Goal: Register for event/course

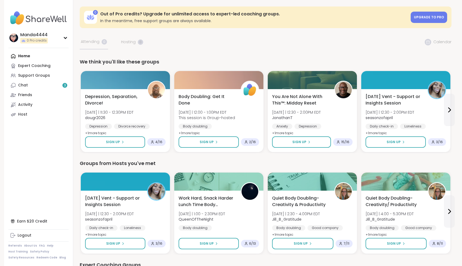
click at [33, 81] on link "Chat 3" at bounding box center [38, 86] width 60 height 10
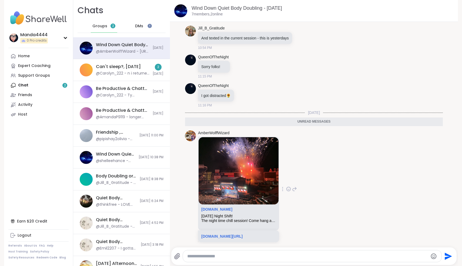
click at [233, 207] on div "[DOMAIN_NAME]" at bounding box center [238, 210] width 75 height 7
click at [240, 234] on link "[DOMAIN_NAME][URL]" at bounding box center [221, 236] width 41 height 4
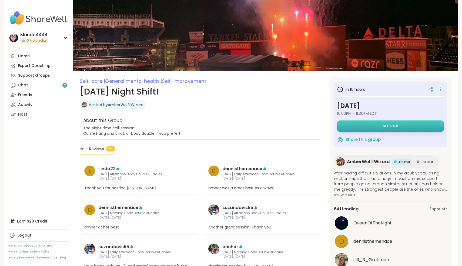
click at [389, 130] on button "Register" at bounding box center [390, 126] width 107 height 11
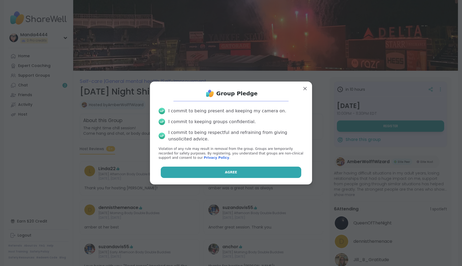
click at [244, 171] on button "Agree" at bounding box center [231, 172] width 141 height 11
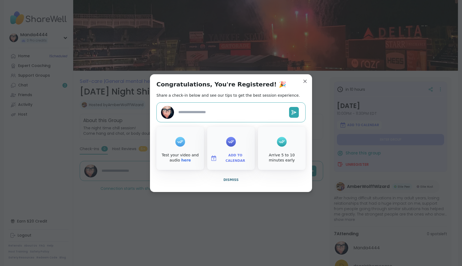
click at [232, 154] on button "Add to Calendar" at bounding box center [230, 158] width 45 height 11
click at [238, 98] on button "Apple Calendar" at bounding box center [231, 98] width 41 height 12
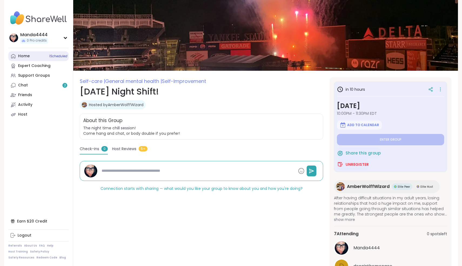
click at [35, 58] on link "Home 1 Scheduled" at bounding box center [38, 56] width 60 height 10
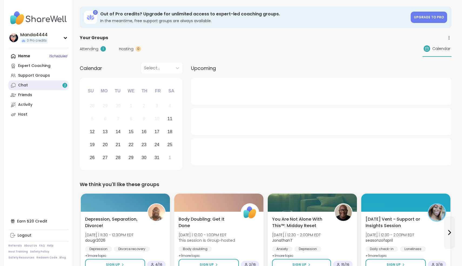
click at [28, 85] on link "Chat 2" at bounding box center [38, 86] width 60 height 10
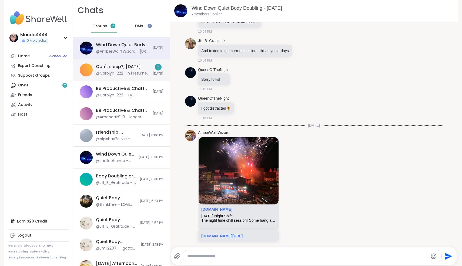
click at [126, 70] on div "Can't sleep?, [DATE] @Carolyn_222 - n i returned everything at face value all t…" at bounding box center [123, 70] width 54 height 12
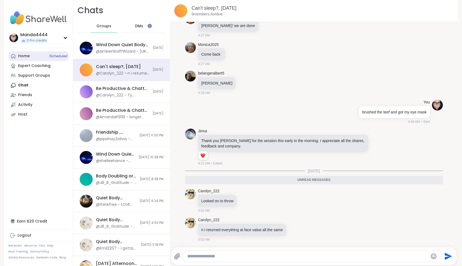
click at [26, 54] on div "Home 1 Scheduled" at bounding box center [24, 56] width 12 height 5
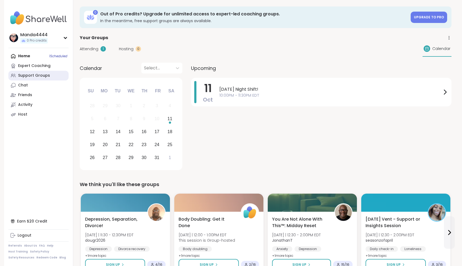
click at [32, 76] on div "Support Groups" at bounding box center [34, 75] width 32 height 5
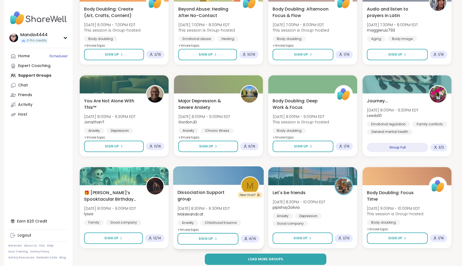
scroll to position [642, 0]
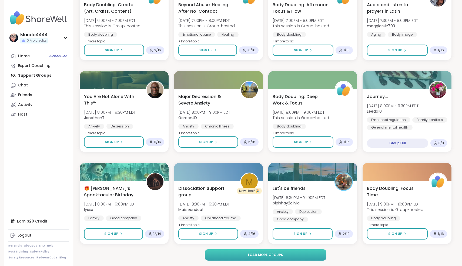
click at [259, 253] on button "Load more groups" at bounding box center [266, 255] width 122 height 11
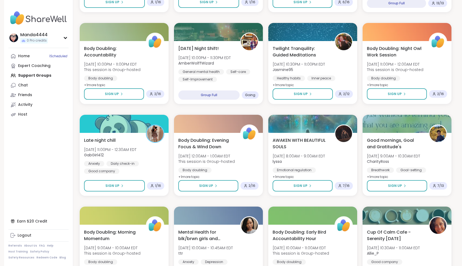
scroll to position [972, 0]
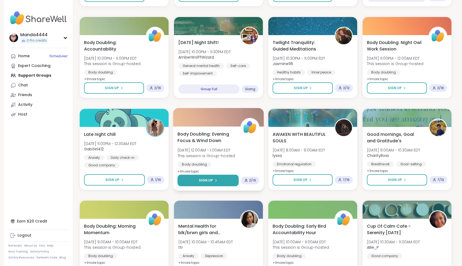
click at [218, 179] on button "Sign Up" at bounding box center [208, 181] width 61 height 12
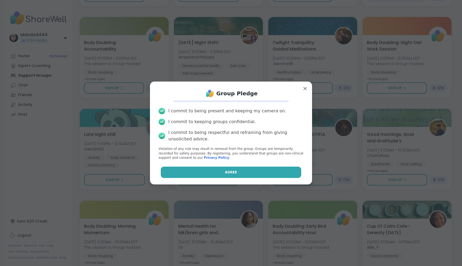
click at [220, 172] on button "Agree" at bounding box center [231, 172] width 141 height 11
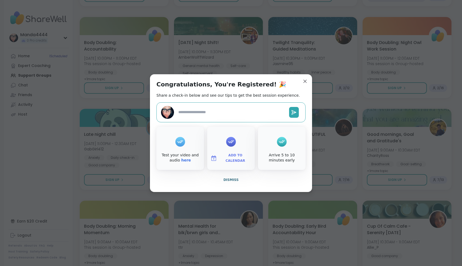
type textarea "*"
click at [231, 160] on span "Add to Calendar" at bounding box center [235, 158] width 32 height 11
click at [208, 153] on button "Add to Calendar" at bounding box center [230, 158] width 45 height 11
click at [226, 98] on button "Apple Calendar" at bounding box center [231, 98] width 41 height 12
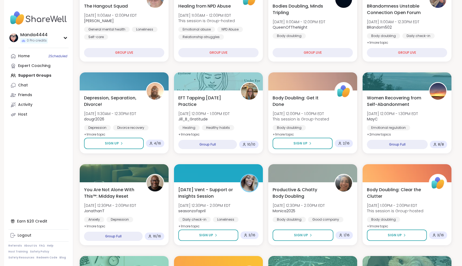
scroll to position [90, 0]
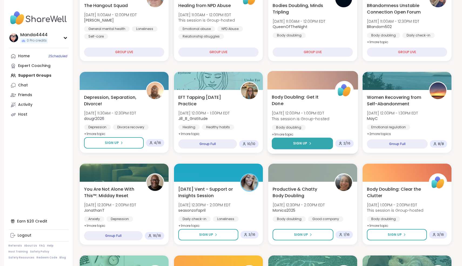
click at [312, 144] on icon at bounding box center [310, 143] width 3 height 3
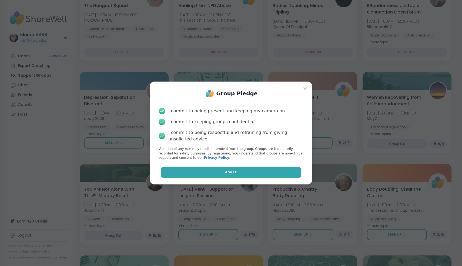
click at [239, 173] on button "Agree" at bounding box center [231, 172] width 141 height 11
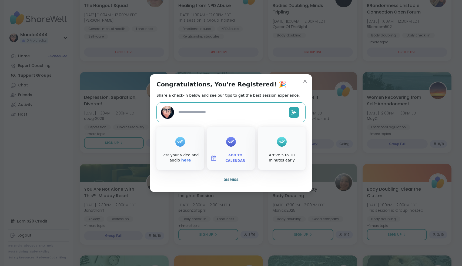
click at [234, 161] on span "Add to Calendar" at bounding box center [235, 158] width 32 height 11
click at [228, 100] on button "Apple Calendar" at bounding box center [231, 98] width 41 height 12
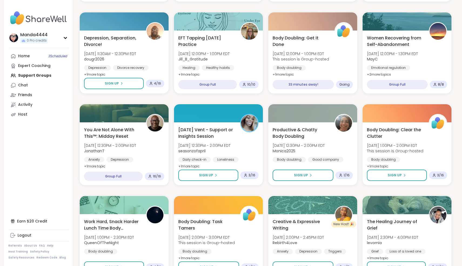
scroll to position [163, 0]
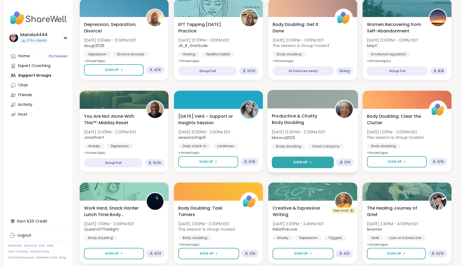
click at [302, 164] on span "Sign Up" at bounding box center [301, 162] width 14 height 5
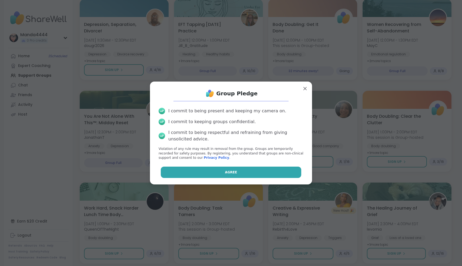
click at [232, 175] on button "Agree" at bounding box center [231, 172] width 141 height 11
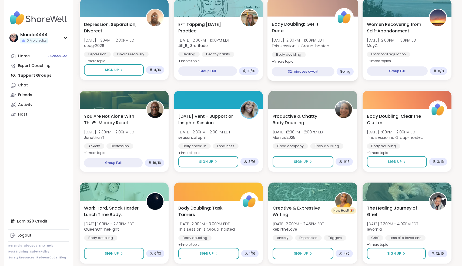
click at [316, 27] on span "Body Doubling: Get It Done" at bounding box center [300, 27] width 57 height 13
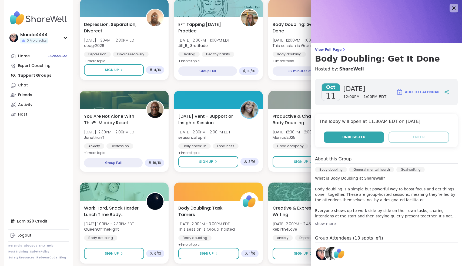
click at [362, 137] on span "Unregister" at bounding box center [354, 137] width 23 height 5
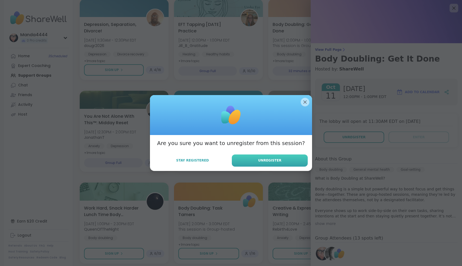
click at [285, 162] on button "Unregister" at bounding box center [270, 161] width 76 height 12
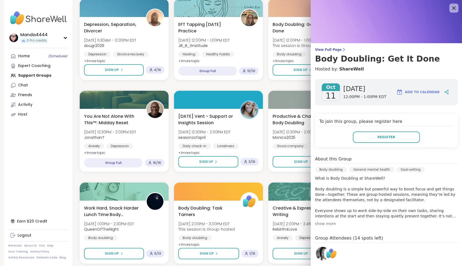
click at [454, 9] on icon at bounding box center [454, 8] width 7 height 7
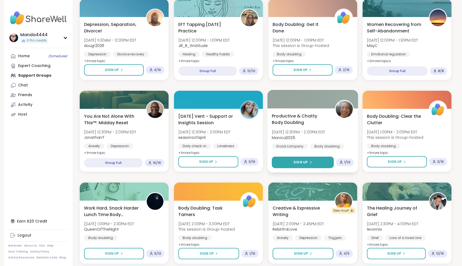
click at [311, 165] on div "Sign Up" at bounding box center [303, 162] width 19 height 5
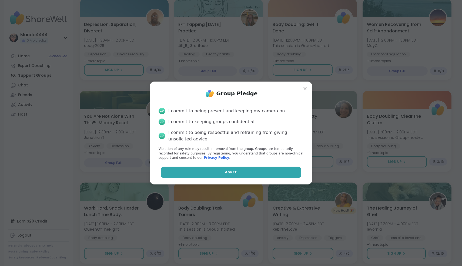
click at [257, 173] on button "Agree" at bounding box center [231, 172] width 141 height 11
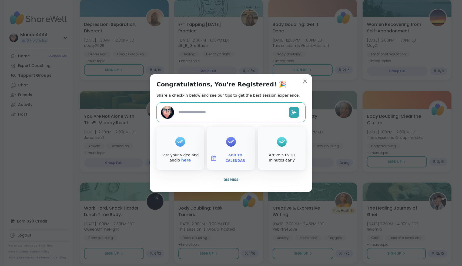
click at [230, 156] on span "Add to Calendar" at bounding box center [235, 158] width 32 height 11
click at [235, 99] on button "Apple Calendar" at bounding box center [231, 98] width 41 height 12
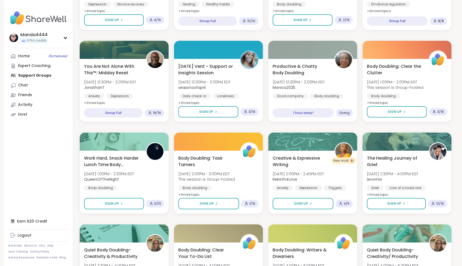
scroll to position [213, 0]
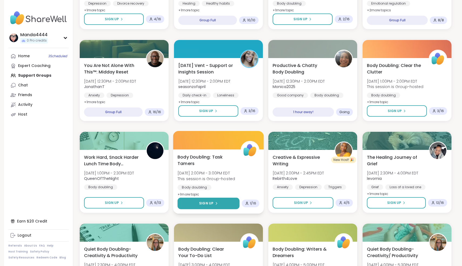
click at [215, 202] on icon at bounding box center [216, 203] width 3 height 3
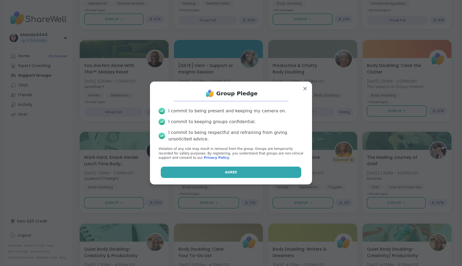
click at [229, 173] on span "Agree" at bounding box center [231, 172] width 12 height 5
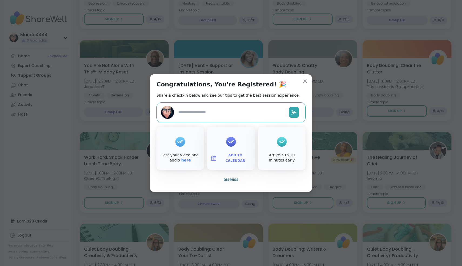
click at [227, 158] on span "Add to Calendar" at bounding box center [235, 158] width 32 height 11
click at [232, 95] on button "Apple Calendar" at bounding box center [231, 98] width 41 height 12
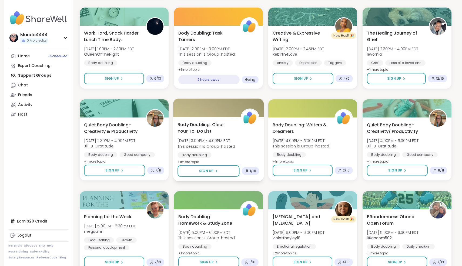
scroll to position [339, 0]
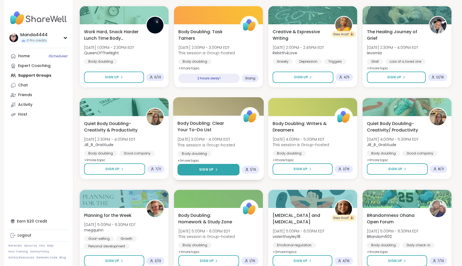
click at [219, 167] on button "Sign Up" at bounding box center [209, 170] width 62 height 12
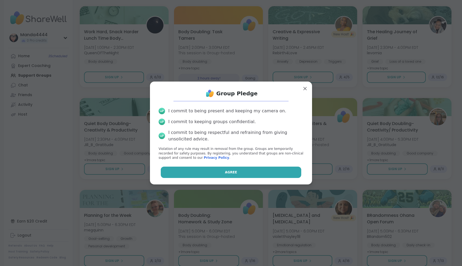
click at [235, 168] on button "Agree" at bounding box center [231, 172] width 141 height 11
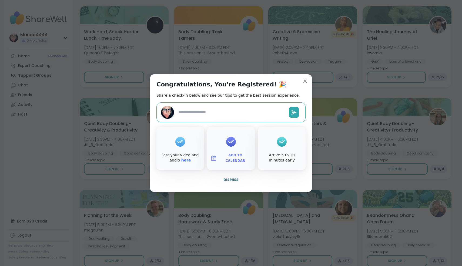
click at [230, 150] on div at bounding box center [231, 142] width 10 height 22
click at [231, 155] on button "Add to Calendar" at bounding box center [230, 158] width 45 height 11
click at [232, 98] on button "Apple Calendar" at bounding box center [231, 98] width 41 height 12
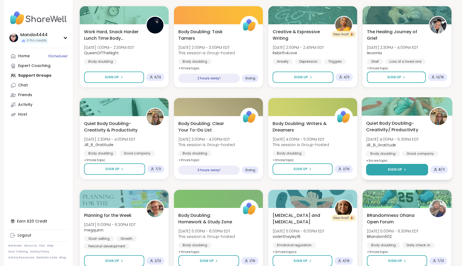
click at [400, 168] on span "Sign Up" at bounding box center [395, 169] width 14 height 5
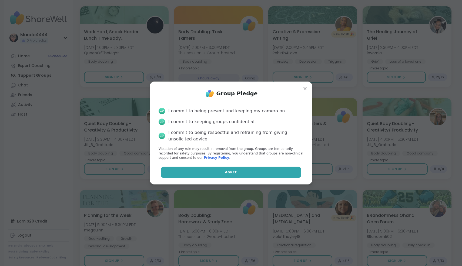
click at [242, 176] on button "Agree" at bounding box center [231, 172] width 141 height 11
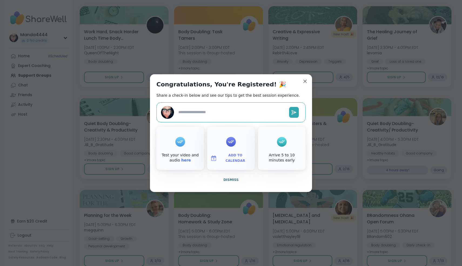
click at [230, 159] on span "Add to Calendar" at bounding box center [235, 158] width 32 height 11
click at [233, 98] on button "Apple Calendar" at bounding box center [231, 98] width 41 height 12
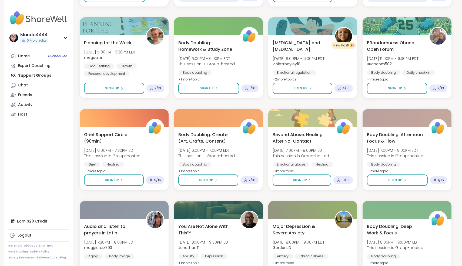
scroll to position [514, 0]
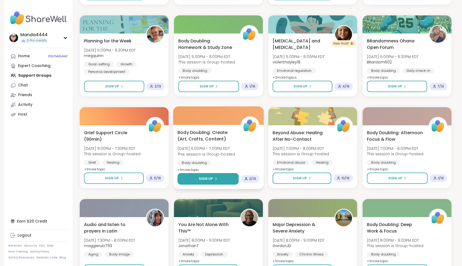
click at [203, 180] on span "Sign Up" at bounding box center [206, 179] width 14 height 5
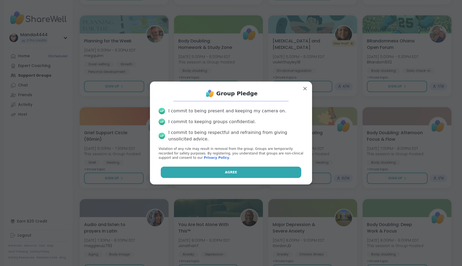
click at [223, 173] on button "Agree" at bounding box center [231, 172] width 141 height 11
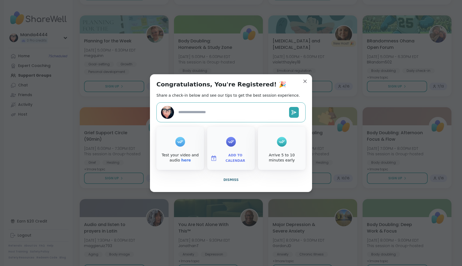
click at [233, 157] on span "Add to Calendar" at bounding box center [235, 158] width 32 height 11
click at [228, 98] on button "Apple Calendar" at bounding box center [231, 98] width 41 height 12
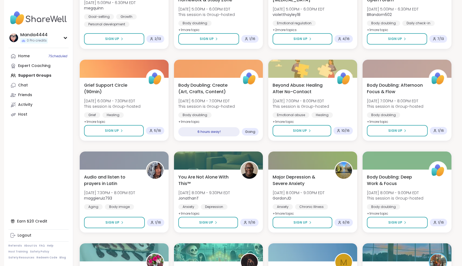
scroll to position [563, 0]
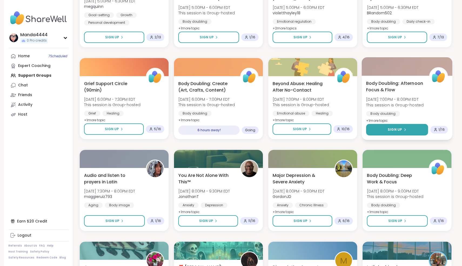
click at [404, 128] on div "Sign Up" at bounding box center [397, 129] width 19 height 5
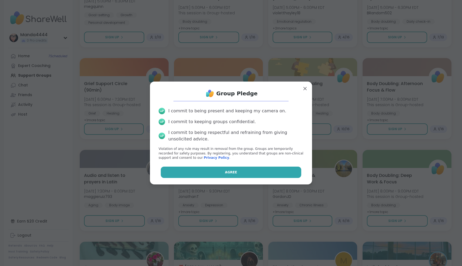
click at [226, 173] on button "Agree" at bounding box center [231, 172] width 141 height 11
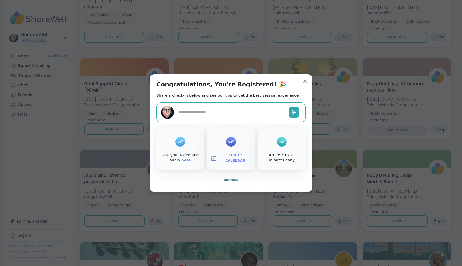
click at [229, 159] on span "Add to Calendar" at bounding box center [235, 158] width 32 height 11
click at [228, 96] on button "Apple Calendar" at bounding box center [231, 98] width 41 height 12
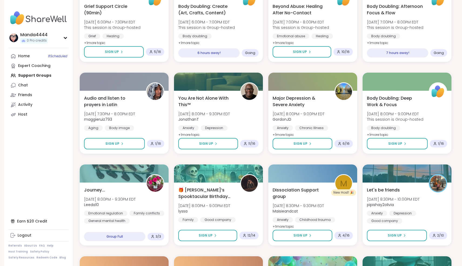
scroll to position [641, 0]
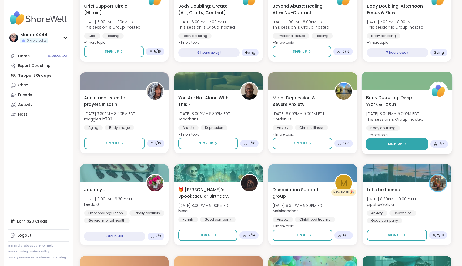
click at [404, 144] on icon at bounding box center [404, 144] width 3 height 3
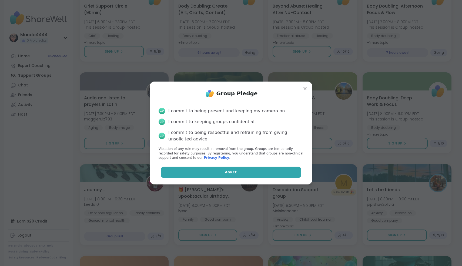
click at [247, 174] on button "Agree" at bounding box center [231, 172] width 141 height 11
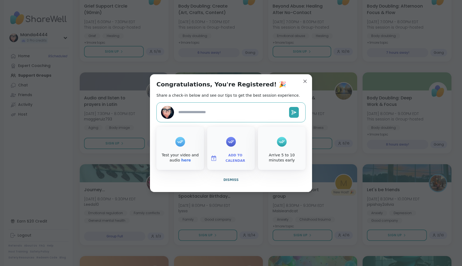
click at [229, 163] on button "Add to Calendar" at bounding box center [230, 158] width 45 height 11
click at [238, 99] on button "Apple Calendar" at bounding box center [231, 98] width 41 height 12
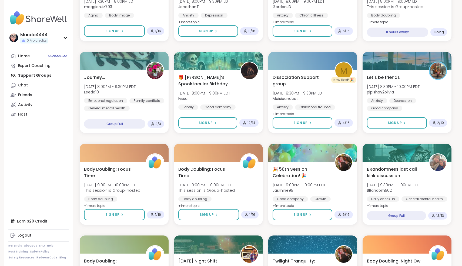
scroll to position [753, 0]
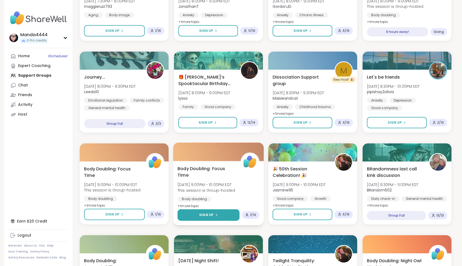
click at [207, 212] on button "Sign Up" at bounding box center [209, 216] width 62 height 12
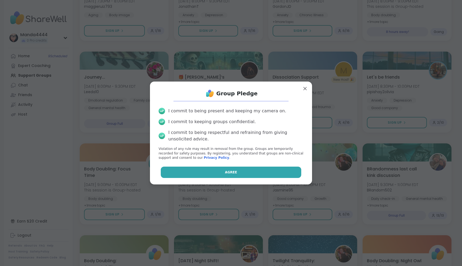
click at [233, 174] on span "Agree" at bounding box center [231, 172] width 12 height 5
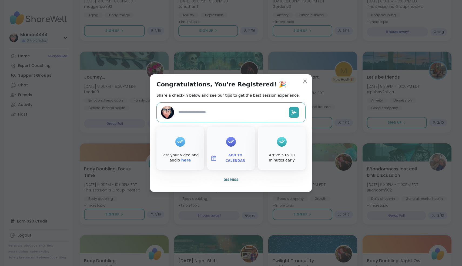
click at [235, 146] on div at bounding box center [231, 142] width 10 height 22
click at [231, 158] on span "Add to Calendar" at bounding box center [235, 158] width 32 height 11
click at [230, 100] on button "Apple Calendar" at bounding box center [231, 98] width 41 height 12
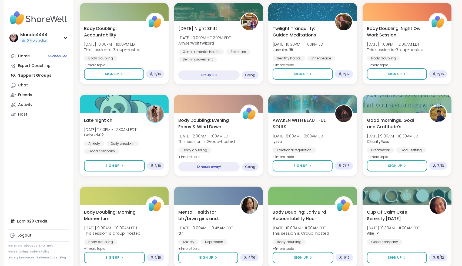
scroll to position [988, 0]
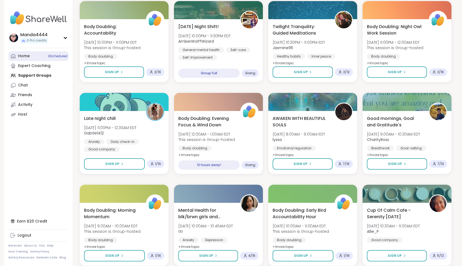
click at [28, 61] on link "Home 9 Scheduled" at bounding box center [38, 56] width 60 height 10
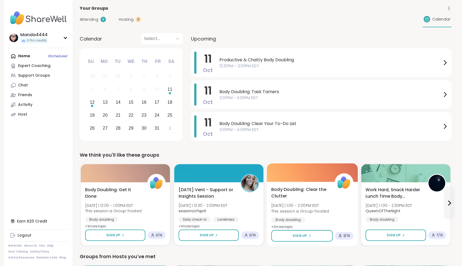
scroll to position [29, 0]
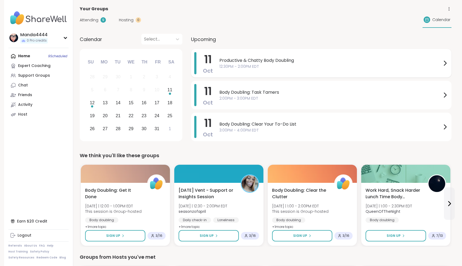
click at [320, 62] on span "Productive & Chatty Body Doubling" at bounding box center [331, 60] width 223 height 6
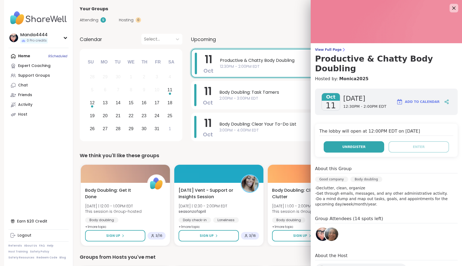
click at [363, 145] on span "Unregister" at bounding box center [354, 147] width 23 height 5
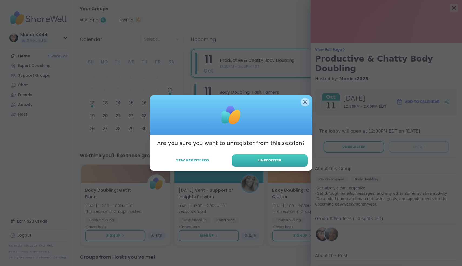
click at [293, 160] on button "Unregister" at bounding box center [270, 161] width 76 height 12
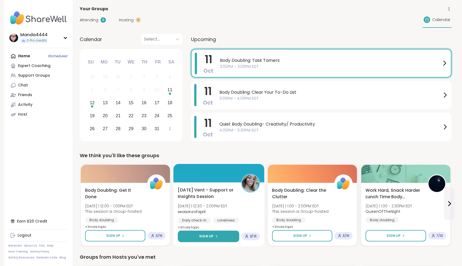
click at [211, 235] on span "Sign Up" at bounding box center [206, 236] width 14 height 5
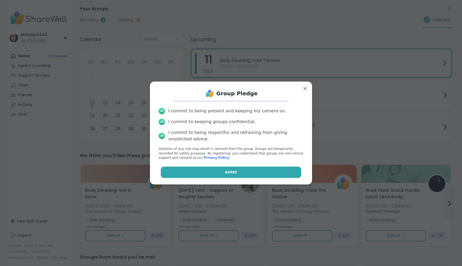
click at [239, 170] on button "Agree" at bounding box center [231, 172] width 141 height 11
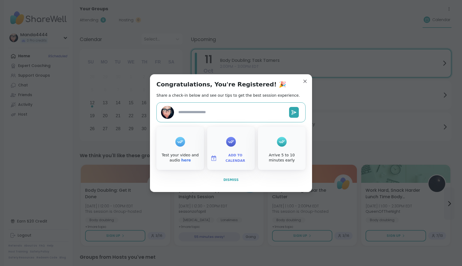
type textarea "*"
click at [232, 183] on button "Dismiss" at bounding box center [231, 179] width 149 height 11
